Goal: Browse casually: Explore the website without a specific task or goal

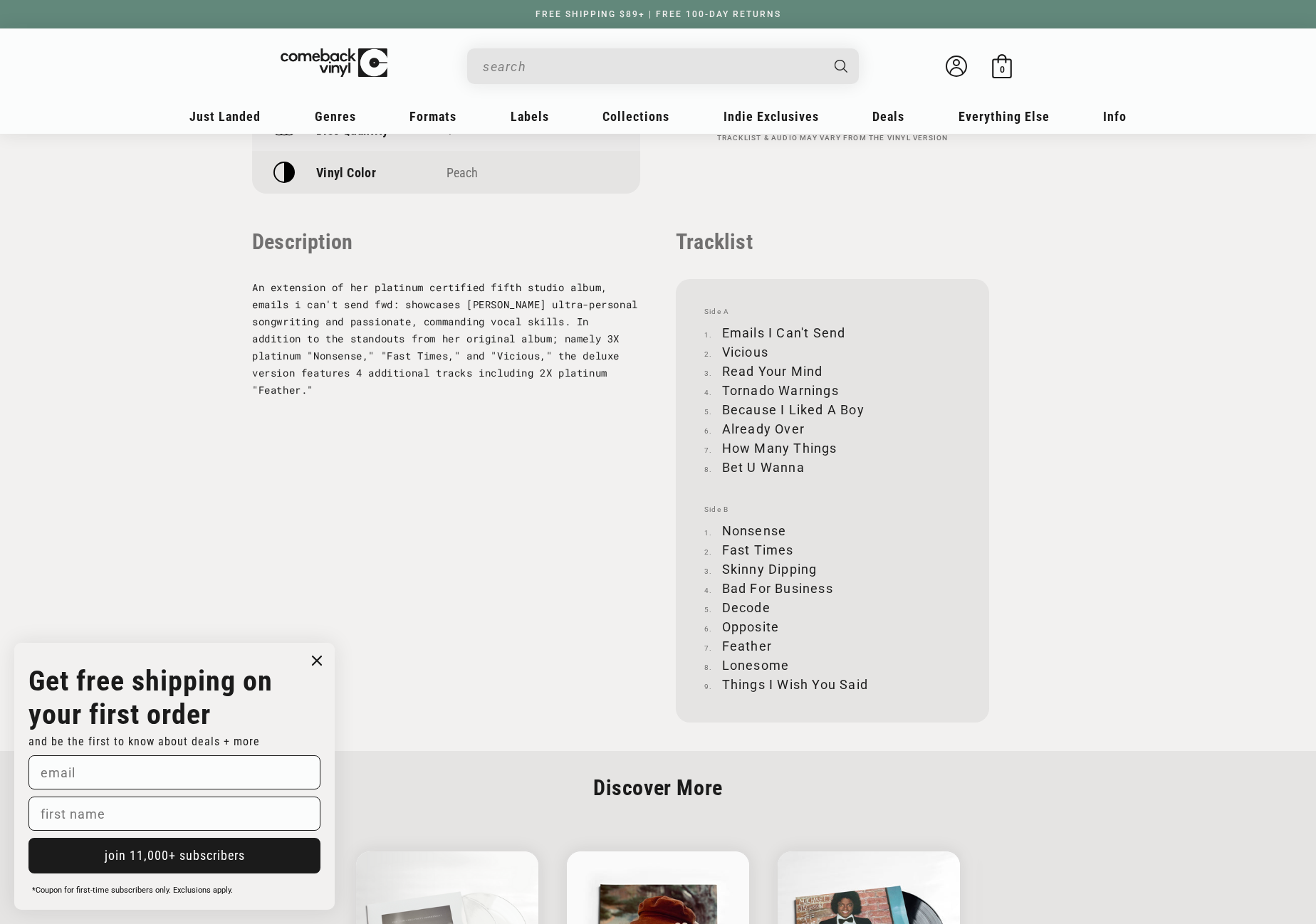
scroll to position [1352, 0]
drag, startPoint x: 722, startPoint y: 331, endPoint x: 843, endPoint y: 327, distance: 121.1
click at [843, 327] on li "Emails I Can't Send" at bounding box center [832, 332] width 256 height 19
copy li "Emails I Can't Send"
drag, startPoint x: 722, startPoint y: 348, endPoint x: 767, endPoint y: 349, distance: 45.0
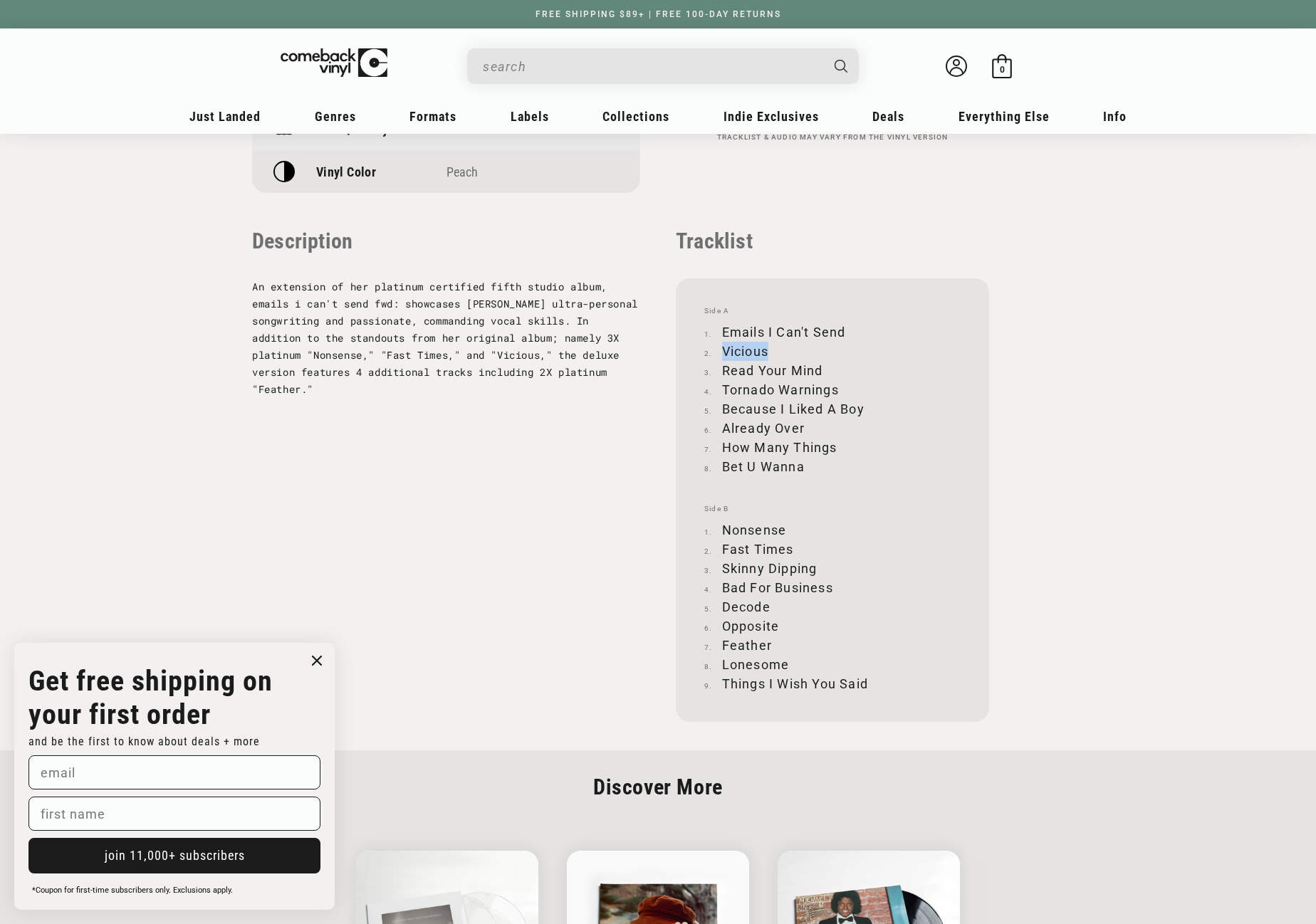
click at [767, 349] on li "Vicious" at bounding box center [832, 352] width 256 height 19
copy li "Vicious"
drag, startPoint x: 723, startPoint y: 369, endPoint x: 822, endPoint y: 366, distance: 99.0
click at [822, 366] on li "Read Your Mind" at bounding box center [832, 371] width 256 height 19
copy li "Read Your Mind"
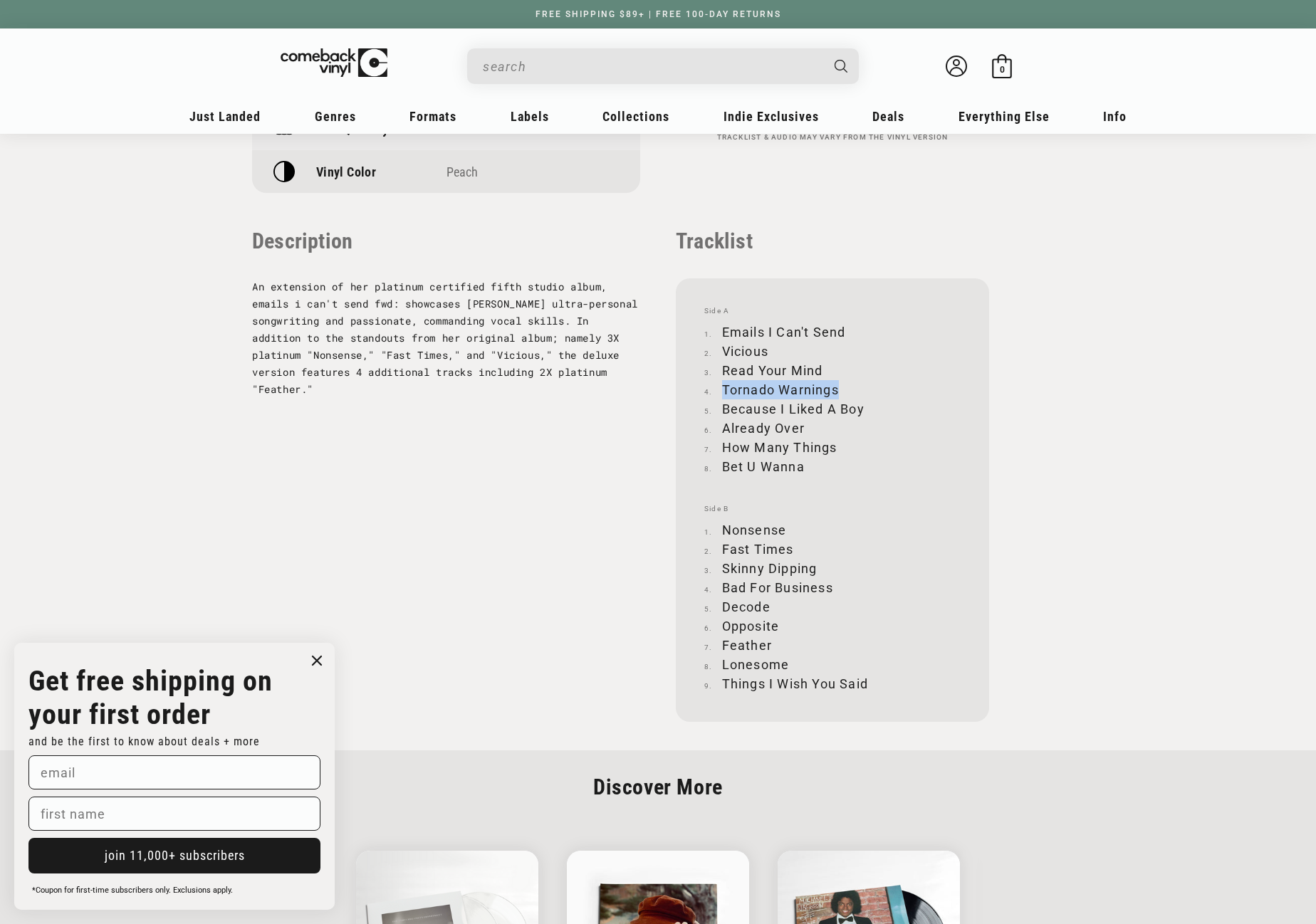
drag, startPoint x: 724, startPoint y: 387, endPoint x: 841, endPoint y: 379, distance: 117.3
click at [841, 380] on li "Tornado Warnings" at bounding box center [832, 390] width 256 height 19
copy ol
click at [766, 388] on li "Tornado Warnings" at bounding box center [832, 390] width 256 height 19
drag, startPoint x: 722, startPoint y: 387, endPoint x: 837, endPoint y: 388, distance: 115.0
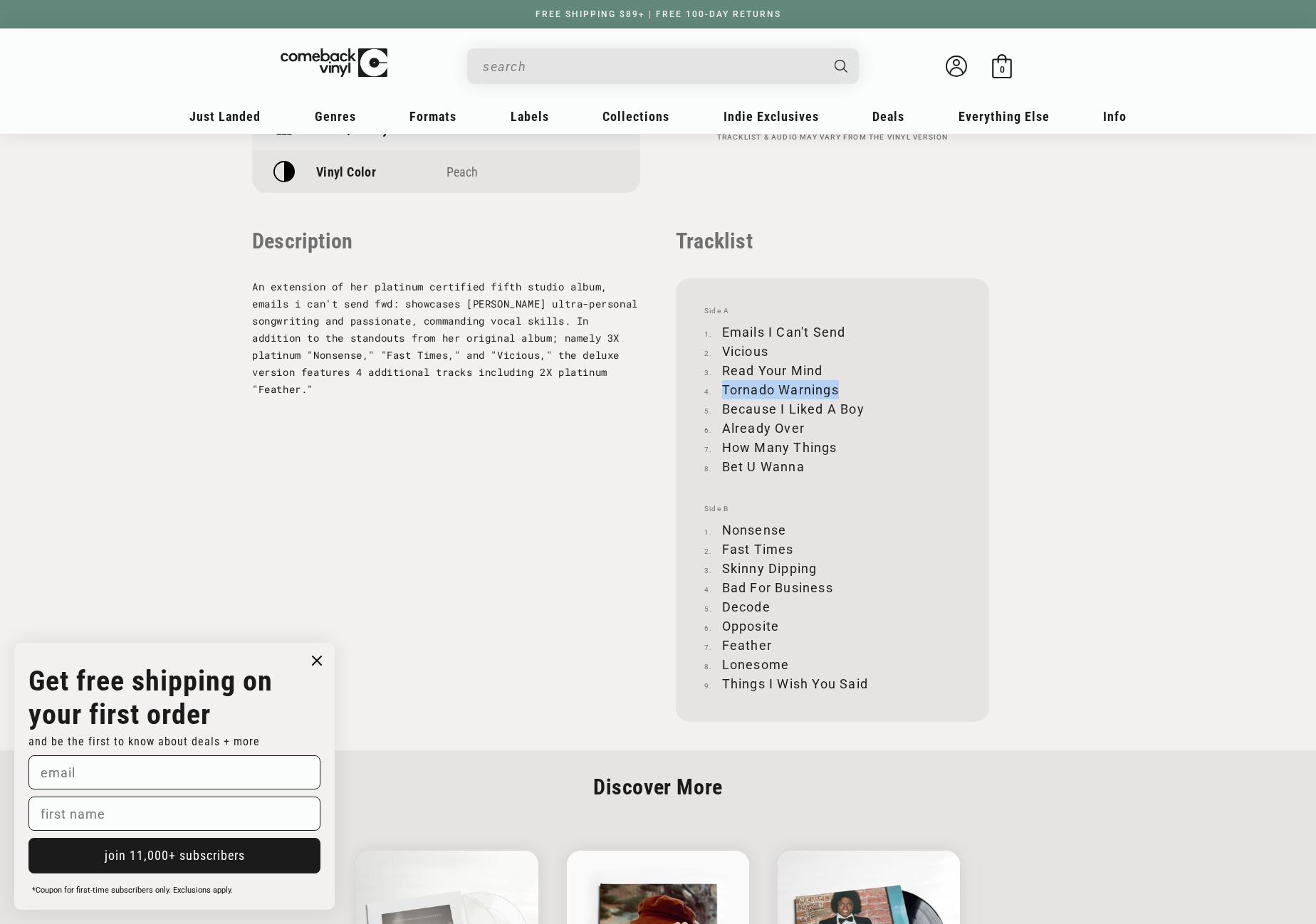
click at [836, 388] on li "Tornado Warnings" at bounding box center [832, 390] width 256 height 19
copy li "Tornado Warnings"
drag, startPoint x: 723, startPoint y: 407, endPoint x: 863, endPoint y: 405, distance: 140.0
click at [863, 405] on li "Because I Liked A Boy" at bounding box center [832, 409] width 256 height 19
copy li "Because I Liked A Boy"
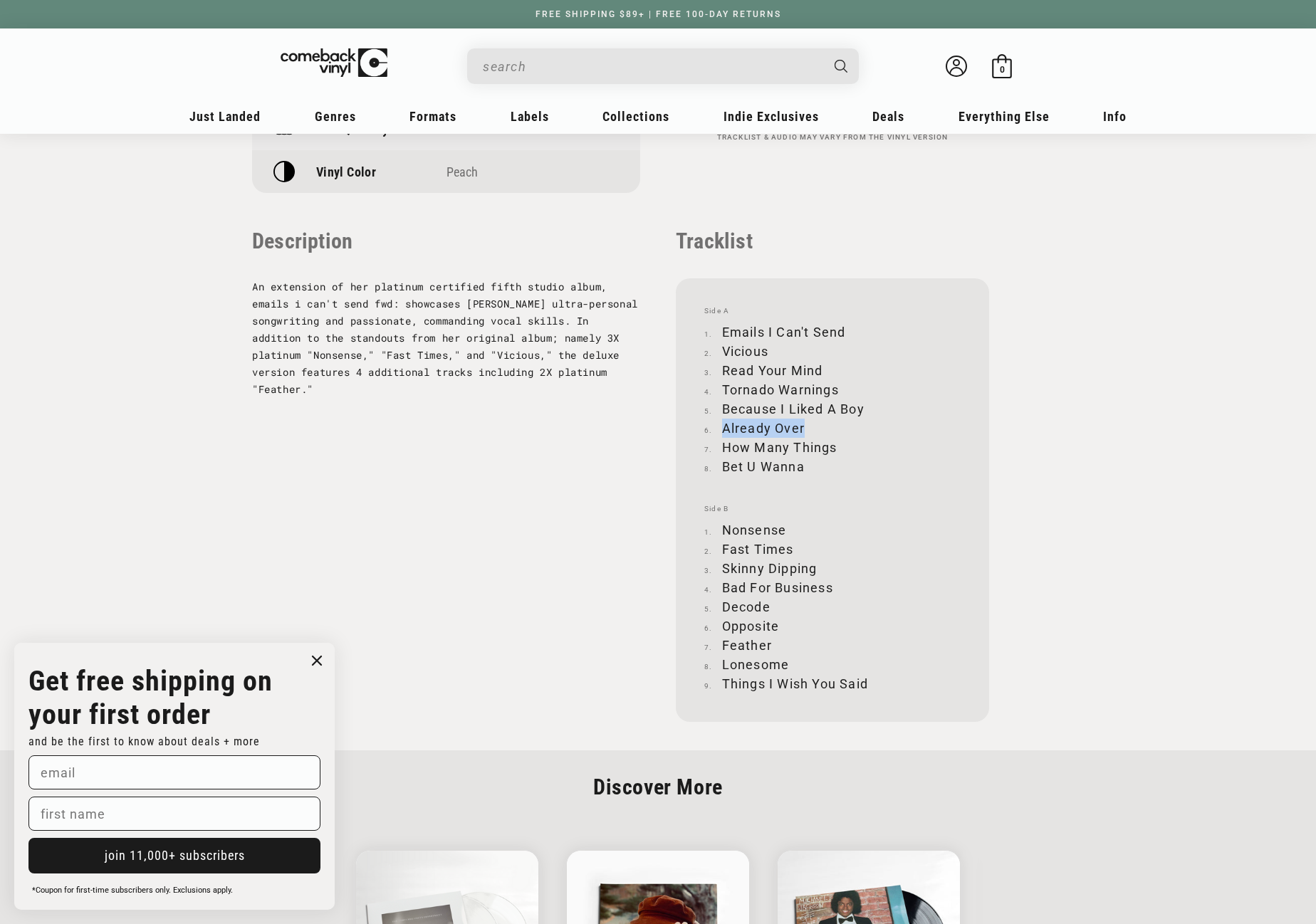
drag, startPoint x: 723, startPoint y: 427, endPoint x: 806, endPoint y: 428, distance: 83.0
click at [806, 428] on li "Already Over" at bounding box center [832, 428] width 256 height 19
copy li "Already Over"
drag, startPoint x: 723, startPoint y: 448, endPoint x: 835, endPoint y: 449, distance: 112.0
click at [835, 449] on li "How Many Things" at bounding box center [832, 447] width 256 height 19
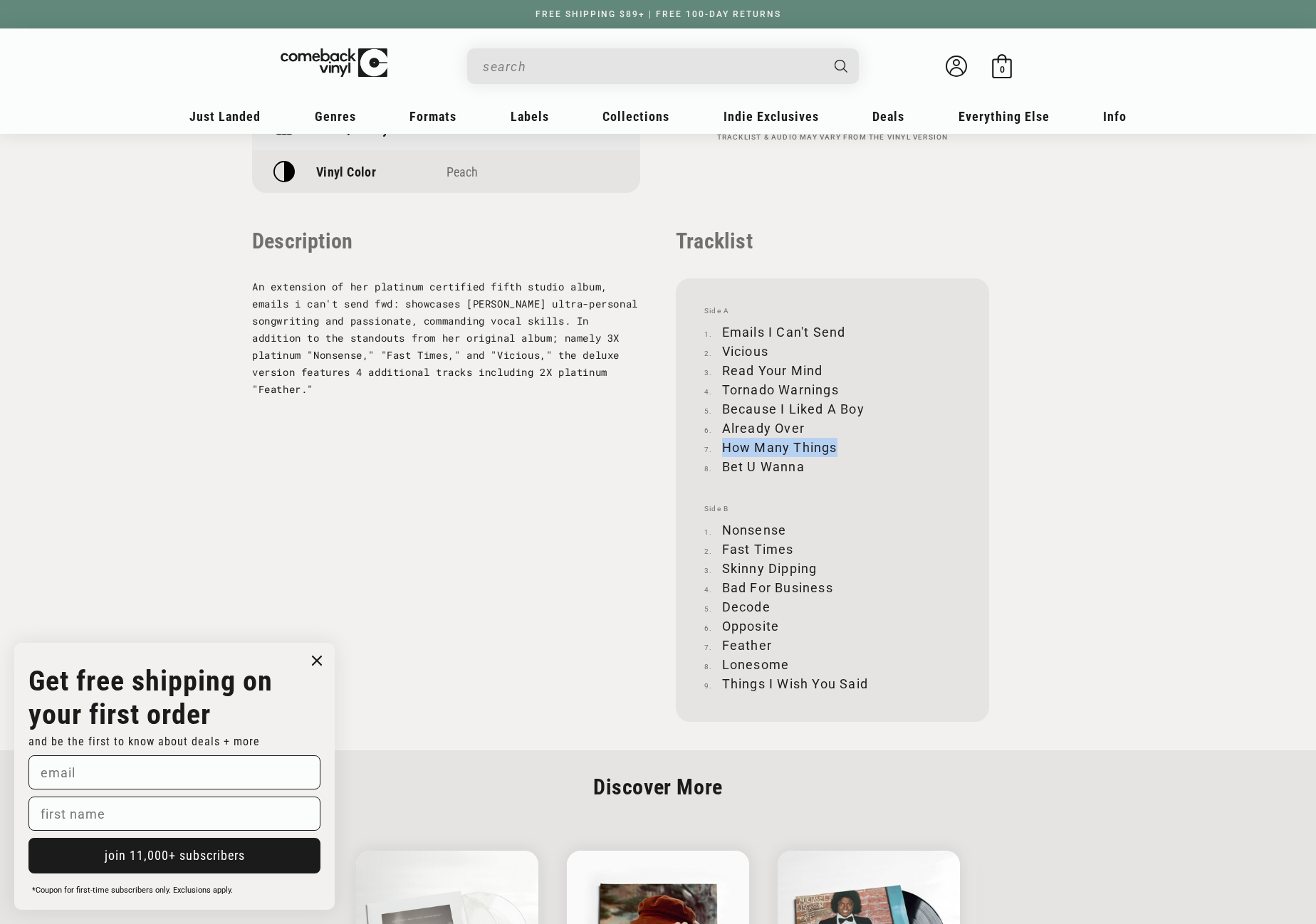
copy li "How Many Things"
drag, startPoint x: 723, startPoint y: 466, endPoint x: 800, endPoint y: 466, distance: 77.0
click at [800, 466] on li "Bet U Wanna" at bounding box center [832, 466] width 256 height 19
copy li "Bet U Wanna"
drag, startPoint x: 724, startPoint y: 529, endPoint x: 786, endPoint y: 529, distance: 62.0
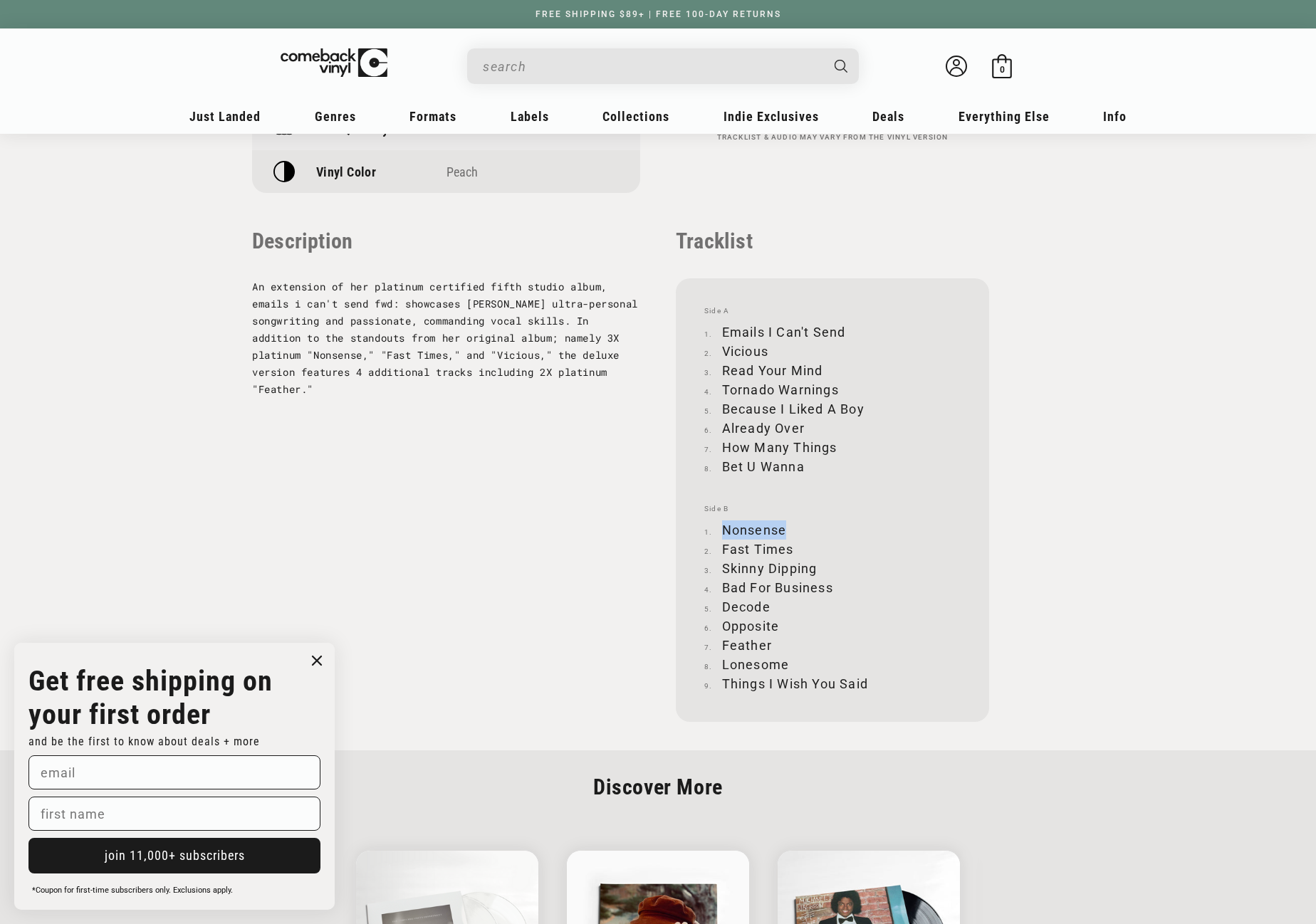
click at [786, 529] on li "Nonsense" at bounding box center [832, 530] width 256 height 19
copy li "Nonsense"
drag, startPoint x: 723, startPoint y: 549, endPoint x: 792, endPoint y: 549, distance: 69.0
click at [792, 549] on li "Fast Times" at bounding box center [832, 549] width 256 height 19
drag, startPoint x: 722, startPoint y: 564, endPoint x: 818, endPoint y: 567, distance: 96.0
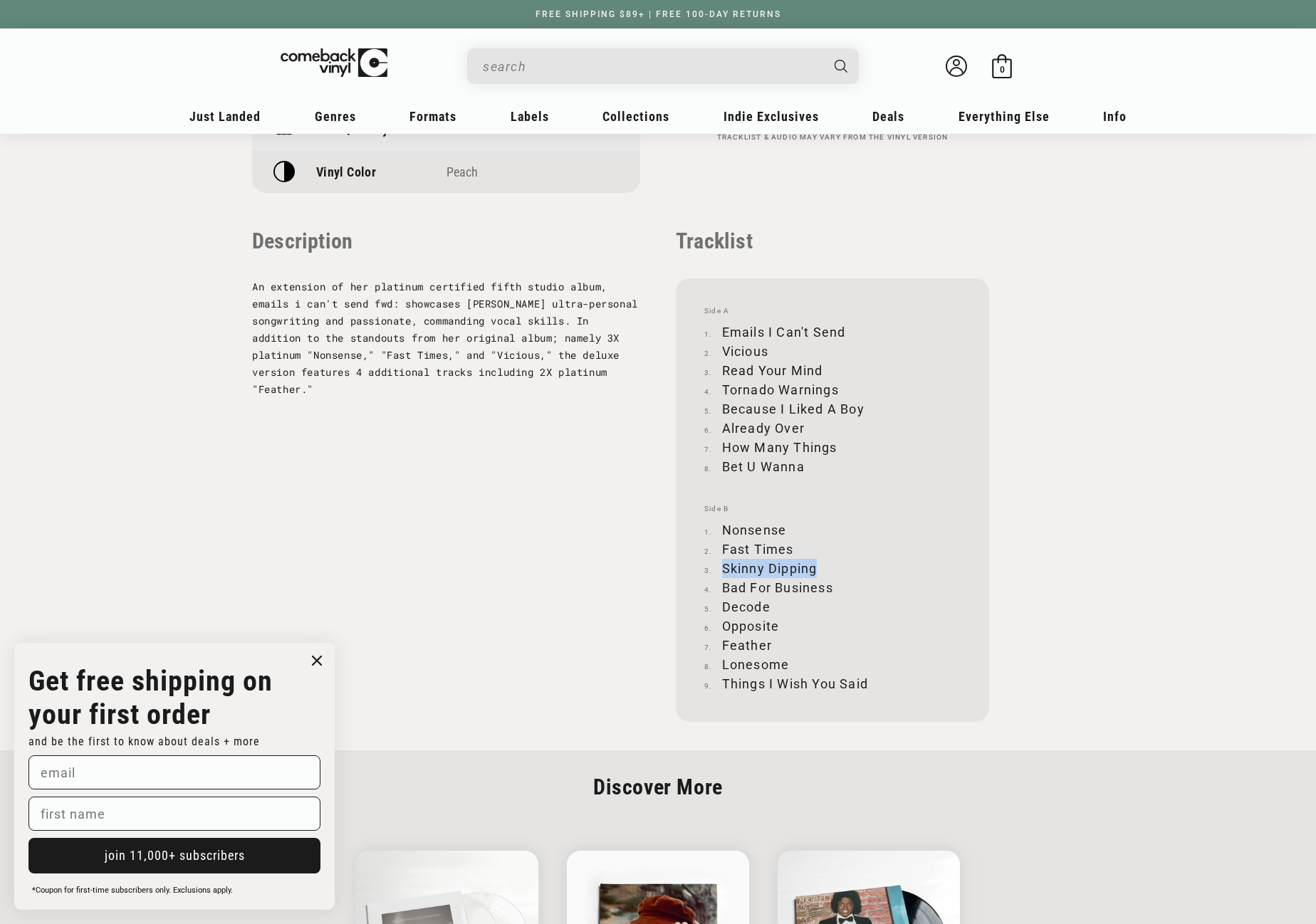
click at [818, 567] on li "Skinny Dipping" at bounding box center [832, 568] width 256 height 19
drag, startPoint x: 723, startPoint y: 586, endPoint x: 832, endPoint y: 588, distance: 109.0
click at [832, 588] on li "Bad For Business" at bounding box center [832, 588] width 256 height 19
drag, startPoint x: 723, startPoint y: 608, endPoint x: 772, endPoint y: 600, distance: 49.6
click at [772, 600] on li "Decode" at bounding box center [832, 607] width 256 height 19
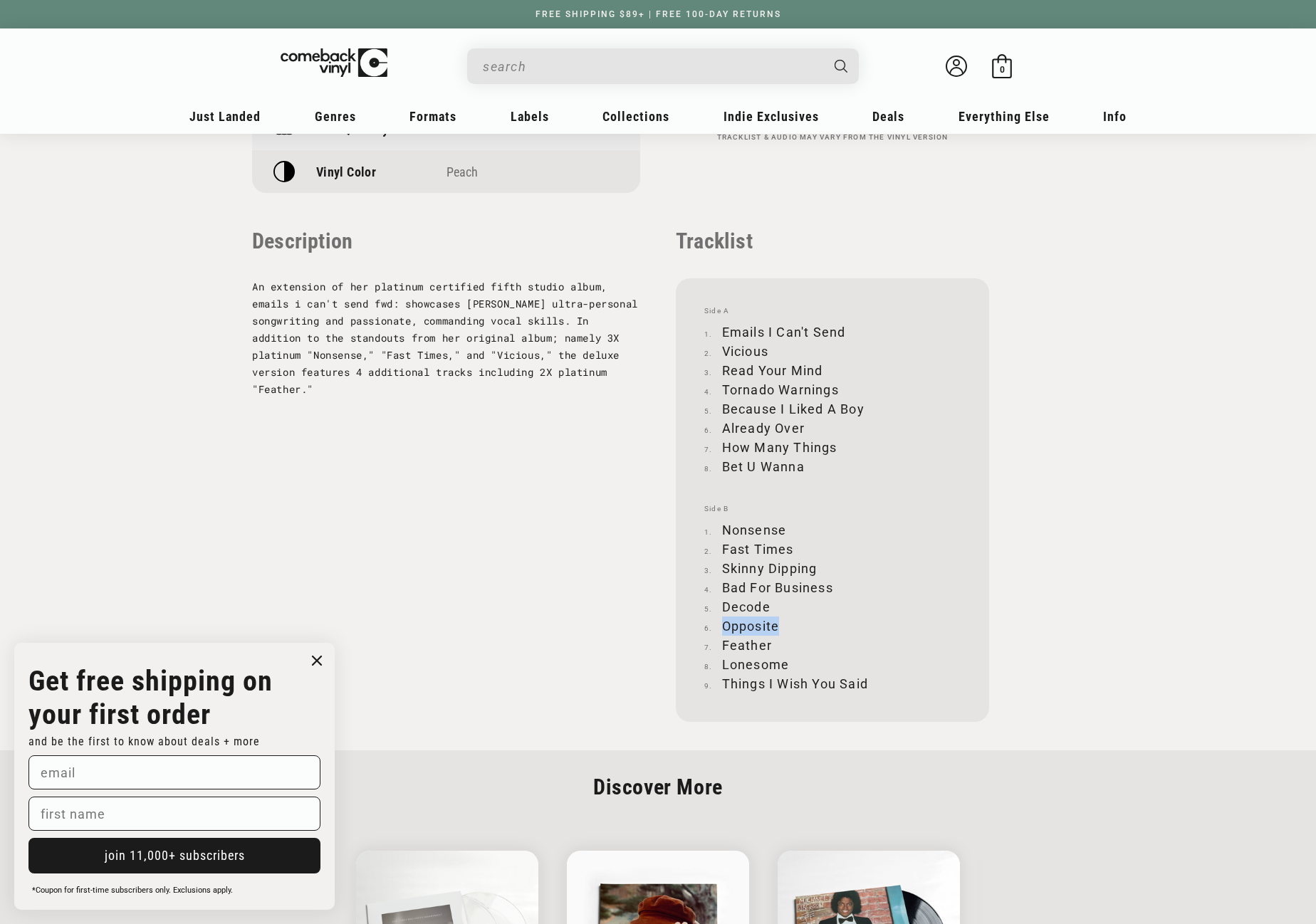
drag, startPoint x: 723, startPoint y: 627, endPoint x: 777, endPoint y: 623, distance: 54.1
click at [777, 623] on li "Opposite" at bounding box center [832, 626] width 256 height 19
drag, startPoint x: 722, startPoint y: 645, endPoint x: 770, endPoint y: 647, distance: 48.0
click at [770, 647] on li "Feather" at bounding box center [832, 645] width 256 height 19
drag, startPoint x: 722, startPoint y: 664, endPoint x: 787, endPoint y: 663, distance: 65.0
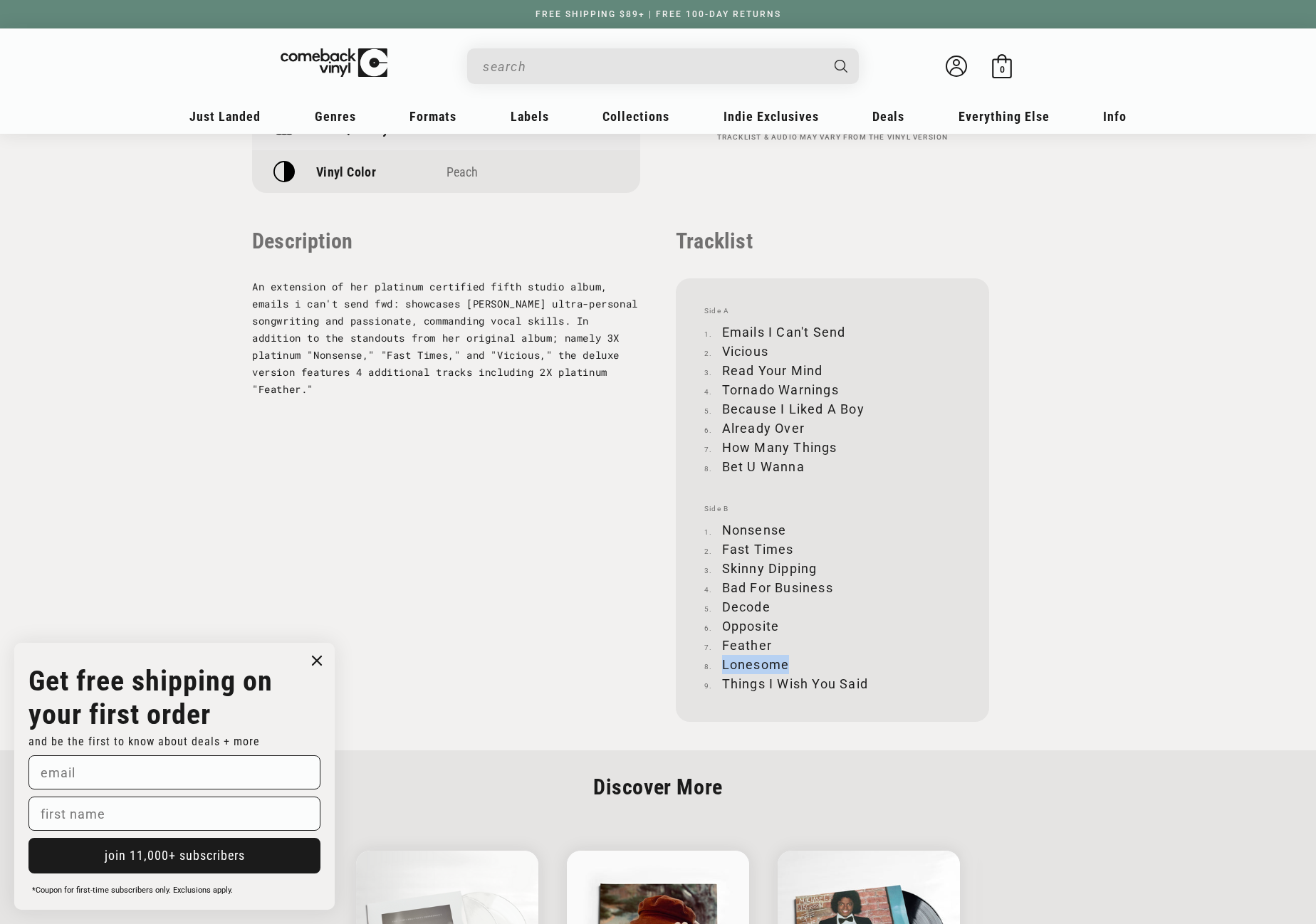
click at [787, 663] on li "Lonesome" at bounding box center [832, 664] width 256 height 19
drag, startPoint x: 722, startPoint y: 680, endPoint x: 870, endPoint y: 686, distance: 148.1
click at [870, 686] on li "Things I Wish You Said" at bounding box center [832, 683] width 256 height 19
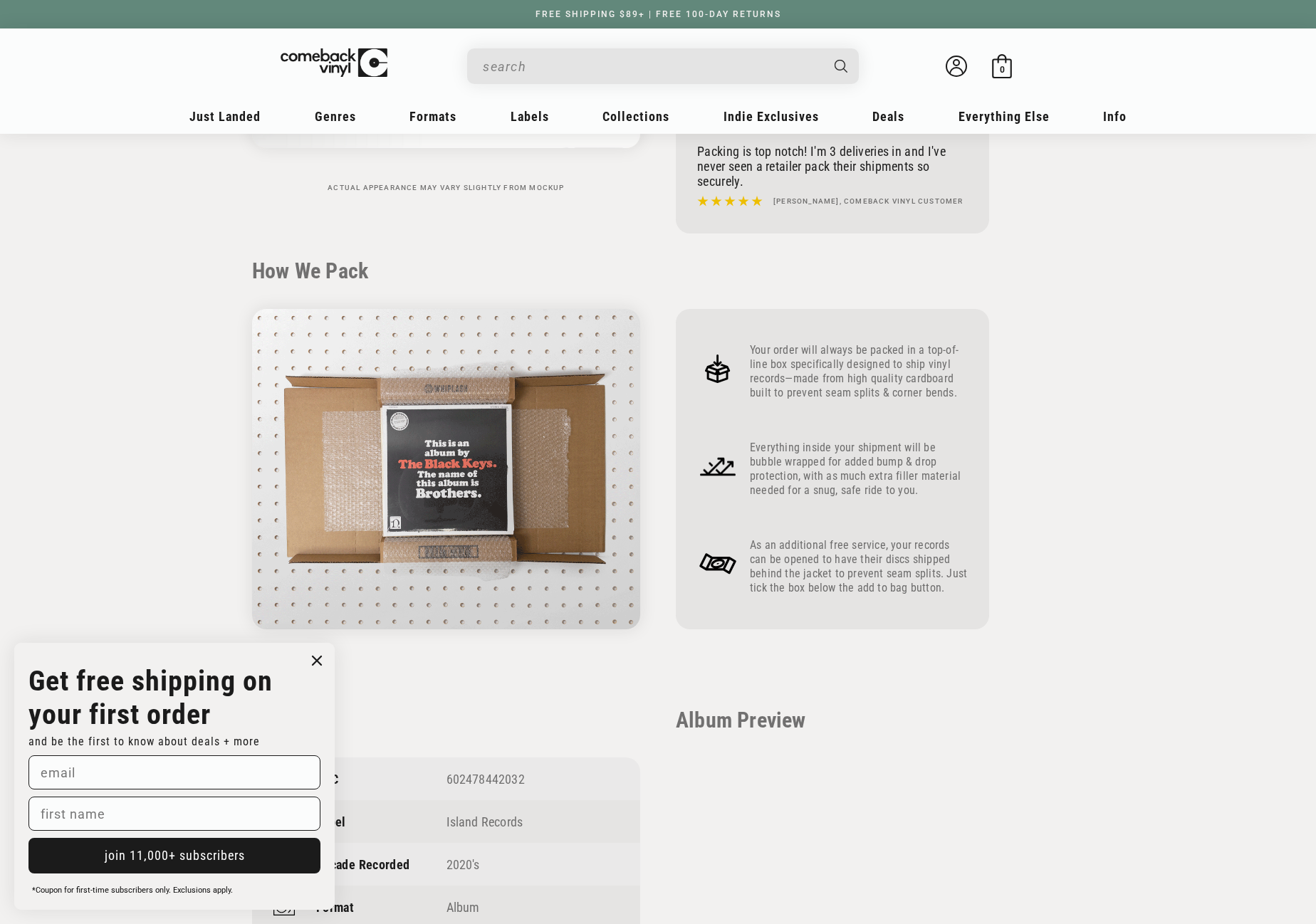
scroll to position [427, 0]
